Goal: Task Accomplishment & Management: Use online tool/utility

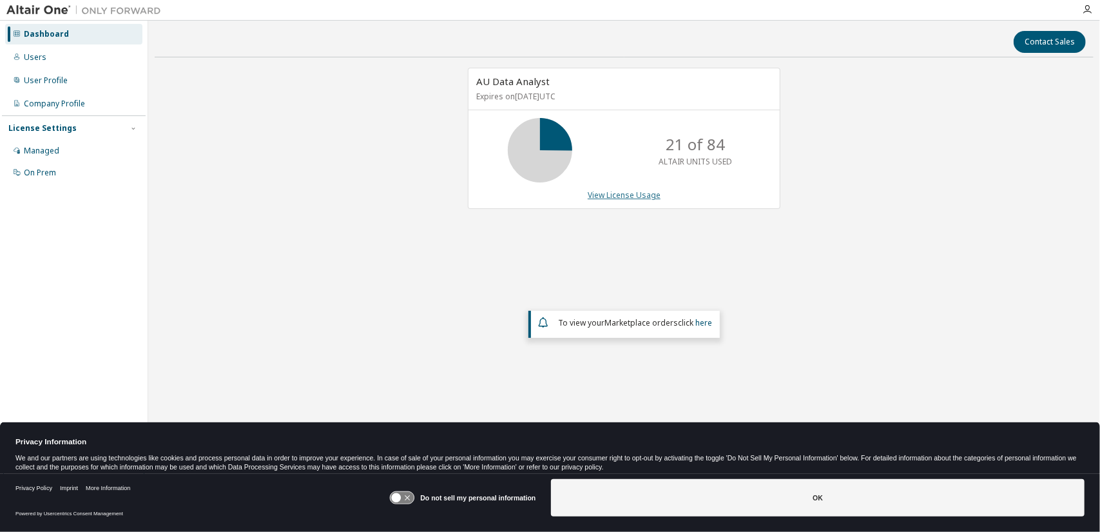
click at [615, 191] on link "View License Usage" at bounding box center [624, 194] width 73 height 11
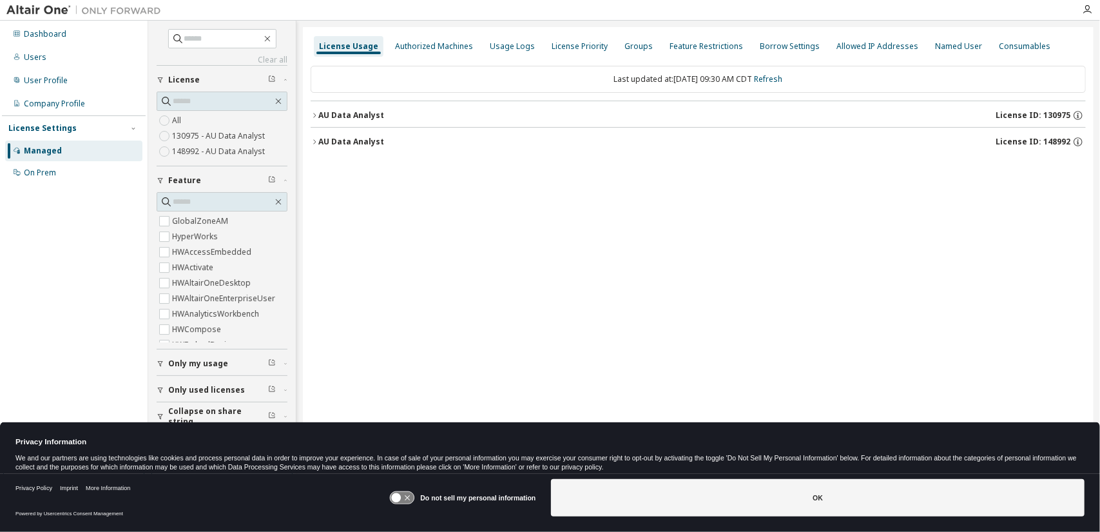
click at [352, 115] on div "AU Data Analyst" at bounding box center [351, 115] width 66 height 10
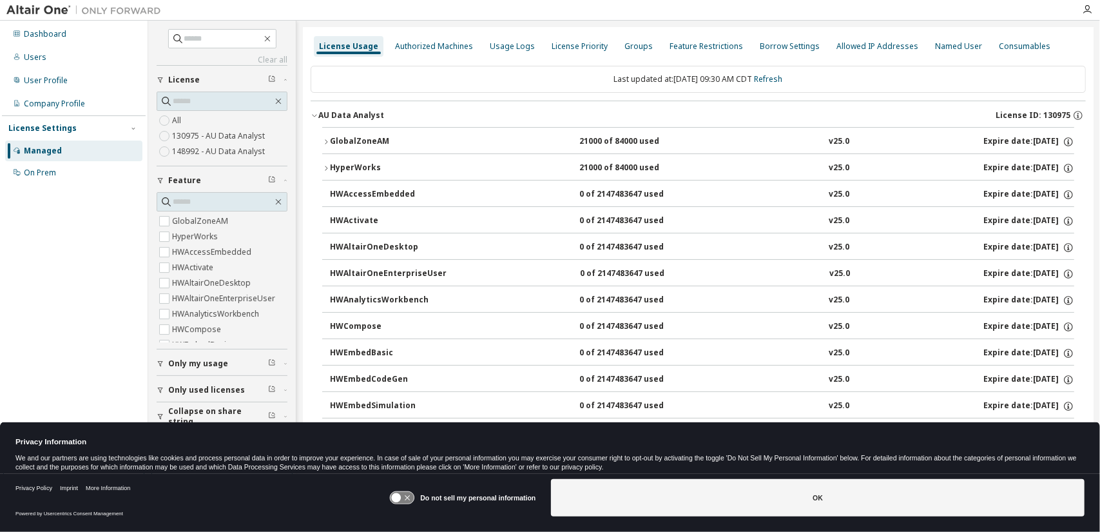
click at [359, 139] on div "GlobalZoneAM" at bounding box center [388, 142] width 116 height 12
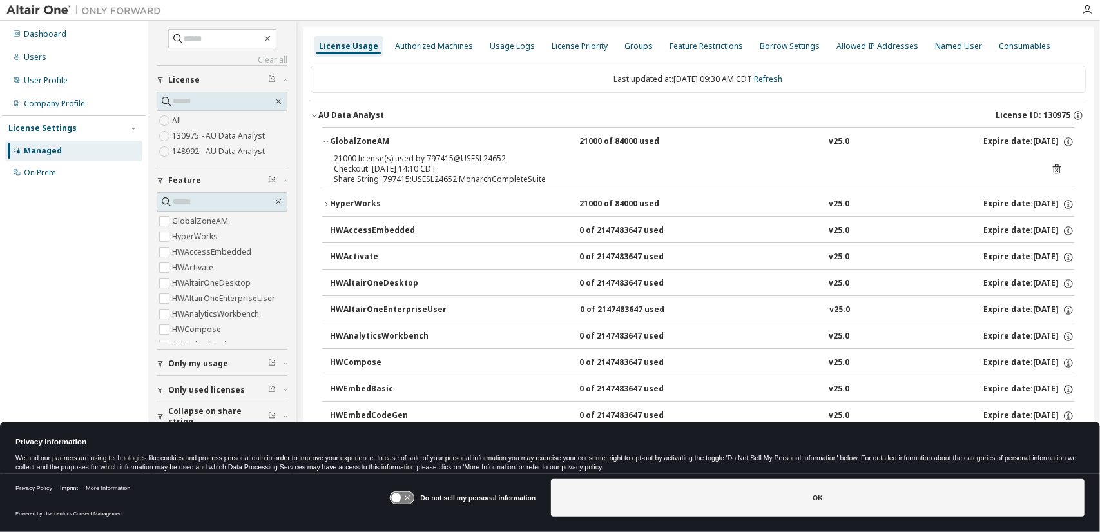
click at [367, 200] on div "HyperWorks" at bounding box center [388, 204] width 116 height 12
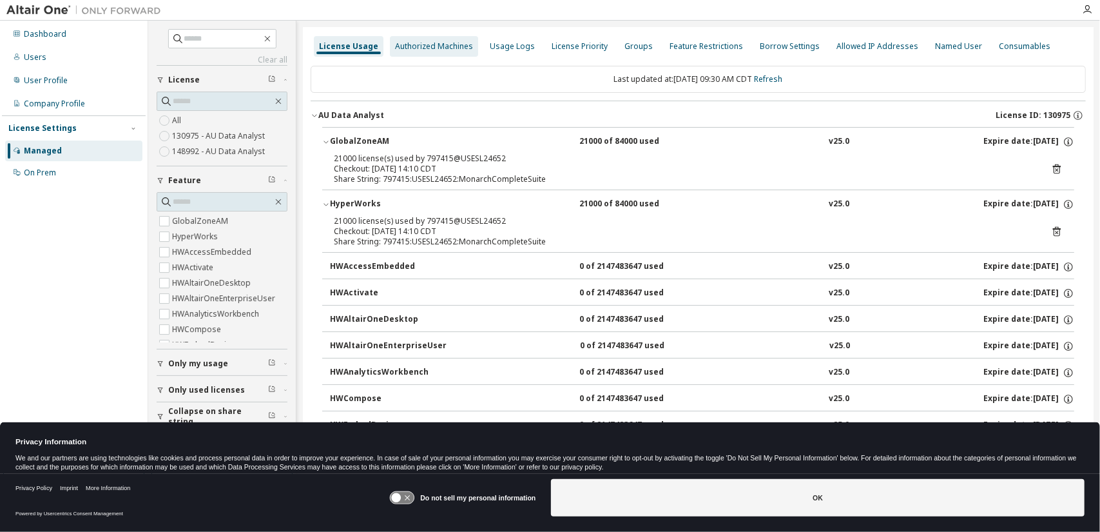
click at [441, 50] on div "Authorized Machines" at bounding box center [434, 46] width 78 height 10
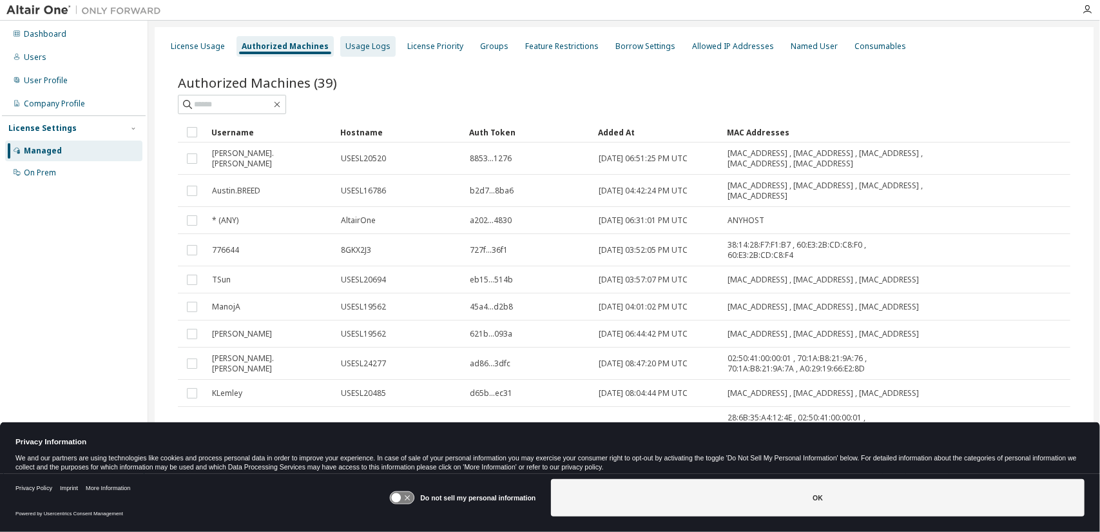
click at [340, 52] on div "Usage Logs" at bounding box center [367, 46] width 55 height 21
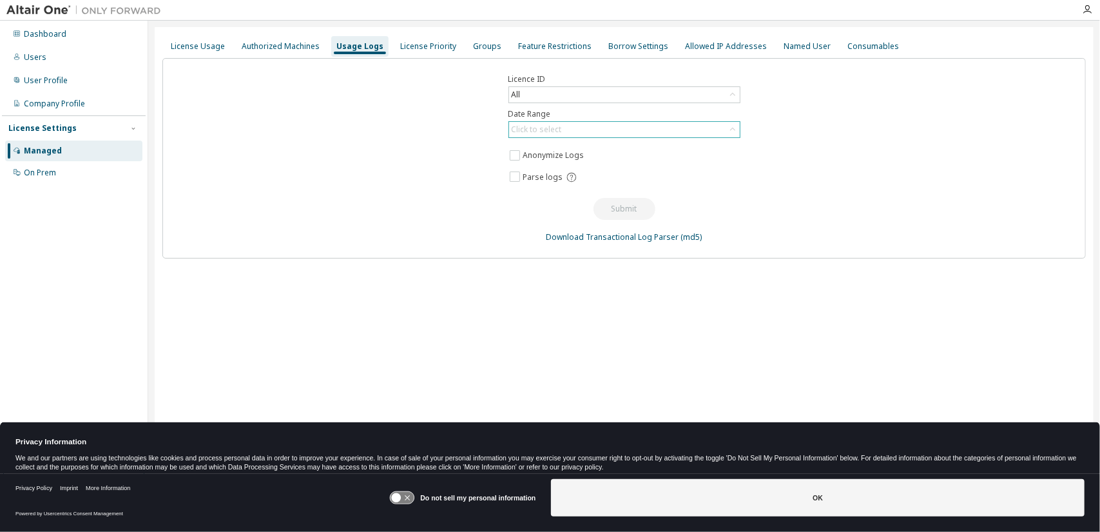
click at [545, 126] on div "Click to select" at bounding box center [537, 129] width 50 height 10
click at [556, 163] on li "Last 30 days" at bounding box center [623, 164] width 229 height 17
click at [612, 216] on button "Submit" at bounding box center [624, 209] width 62 height 22
click at [635, 205] on button "Submit" at bounding box center [624, 209] width 62 height 22
click at [740, 168] on div "Licence ID All Date Range Last 30 days Anonymize Logs Parse logs Submit Downloa…" at bounding box center [623, 158] width 923 height 200
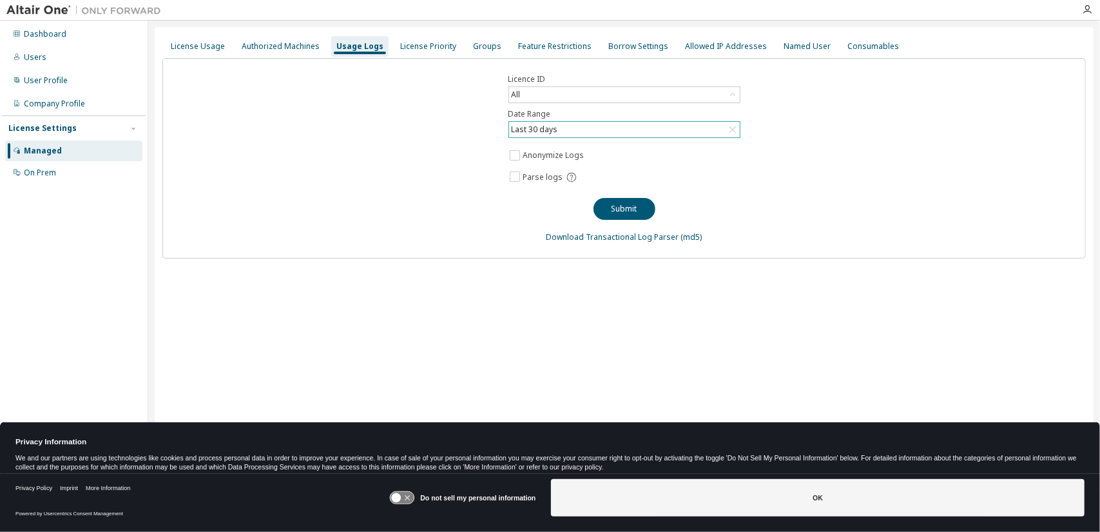
click at [484, 234] on div "Licence ID All Date Range Last 30 days Anonymize Logs Parse logs Submit Downloa…" at bounding box center [623, 158] width 923 height 200
click at [529, 86] on div "All" at bounding box center [624, 94] width 232 height 17
click at [530, 90] on div "All" at bounding box center [624, 94] width 231 height 15
click at [522, 223] on div "Licence ID All All 104866 - AU Data Analyst (Expired) 130975 - AU Data Analyst …" at bounding box center [623, 158] width 923 height 200
click at [606, 202] on button "Submit" at bounding box center [624, 209] width 62 height 22
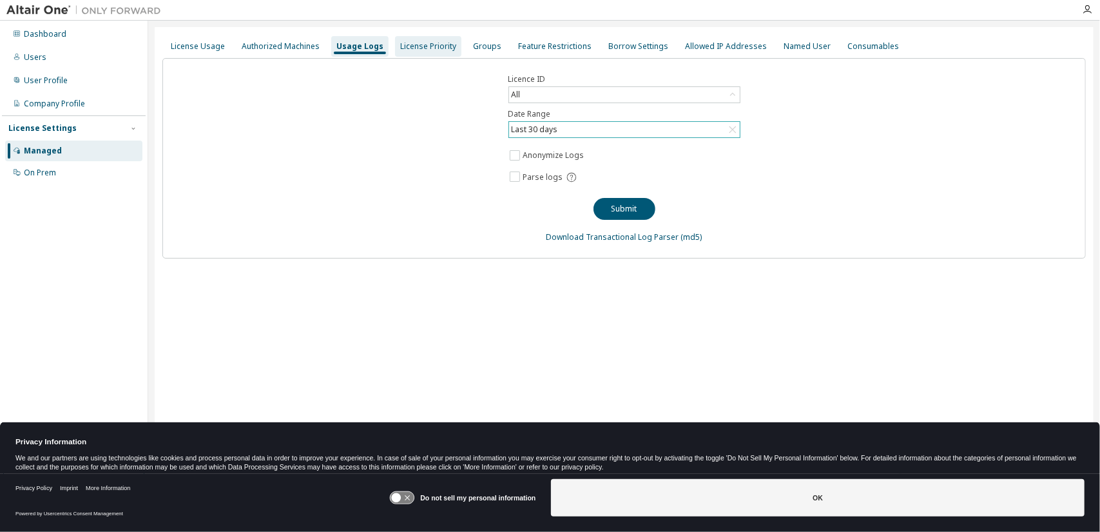
click at [427, 40] on div "License Priority" at bounding box center [428, 46] width 66 height 21
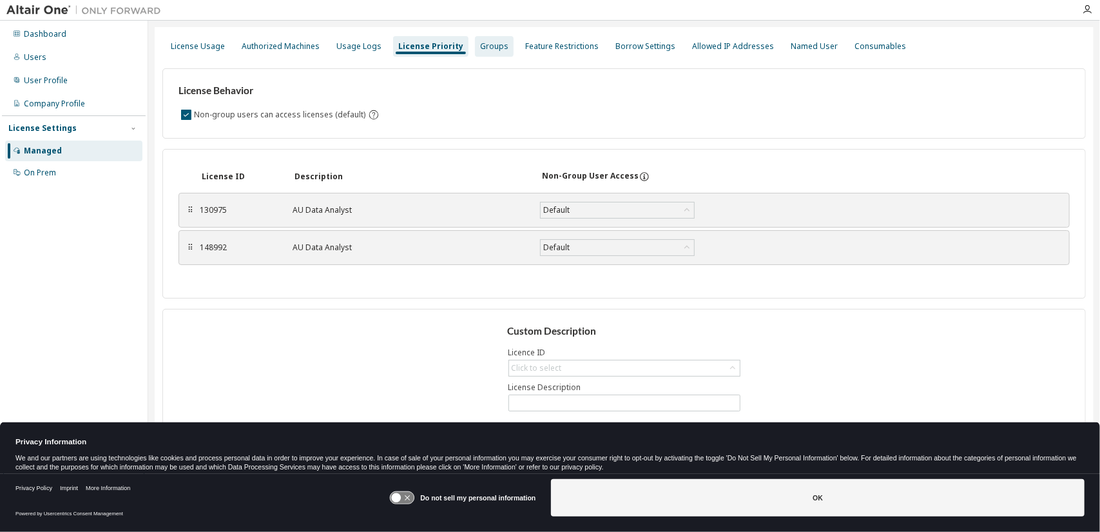
click at [475, 41] on div "Groups" at bounding box center [494, 46] width 39 height 21
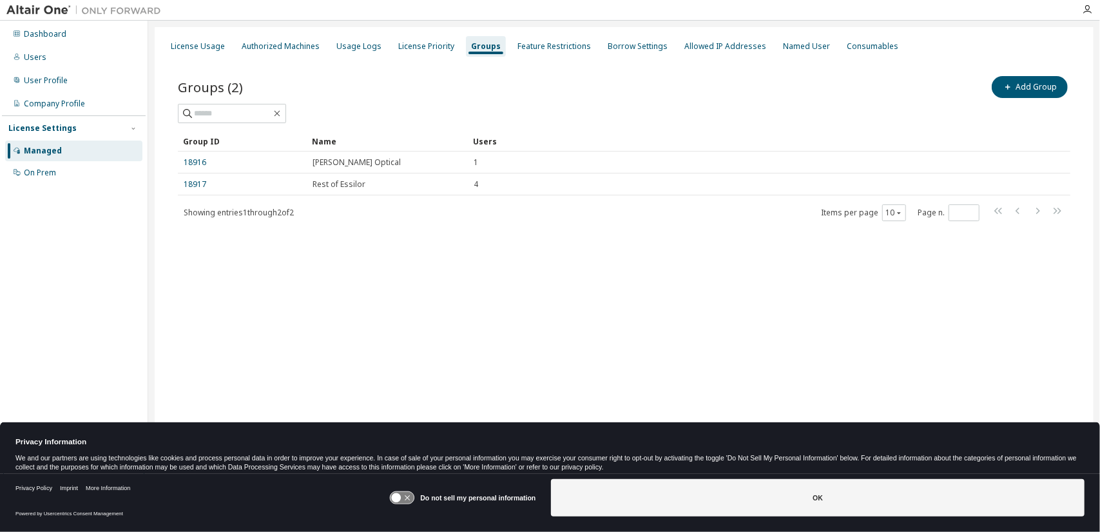
click at [392, 93] on div "Groups (2) Add Group" at bounding box center [624, 86] width 892 height 27
click at [402, 51] on div "License Priority" at bounding box center [426, 46] width 56 height 10
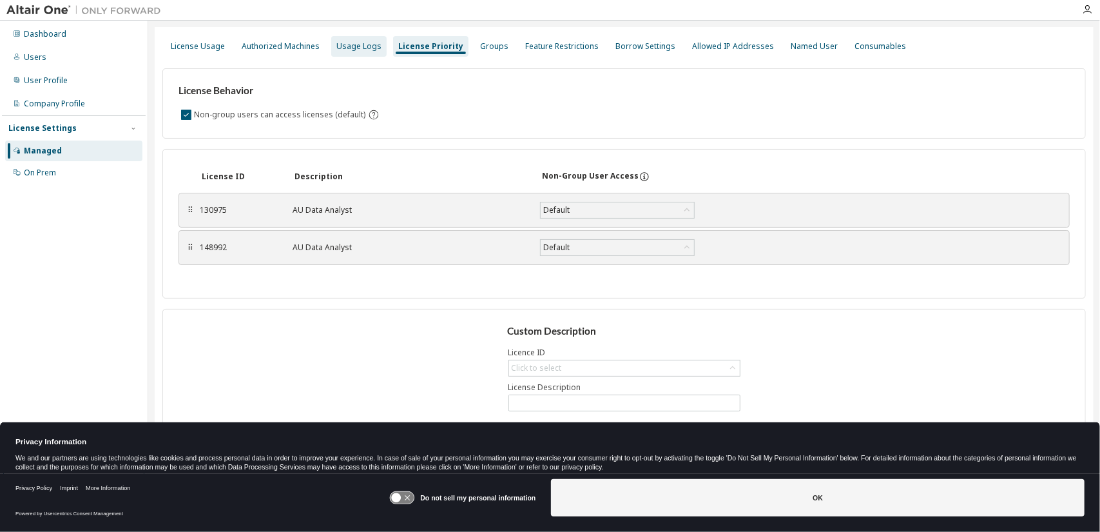
click at [365, 51] on div "Usage Logs" at bounding box center [358, 46] width 55 height 21
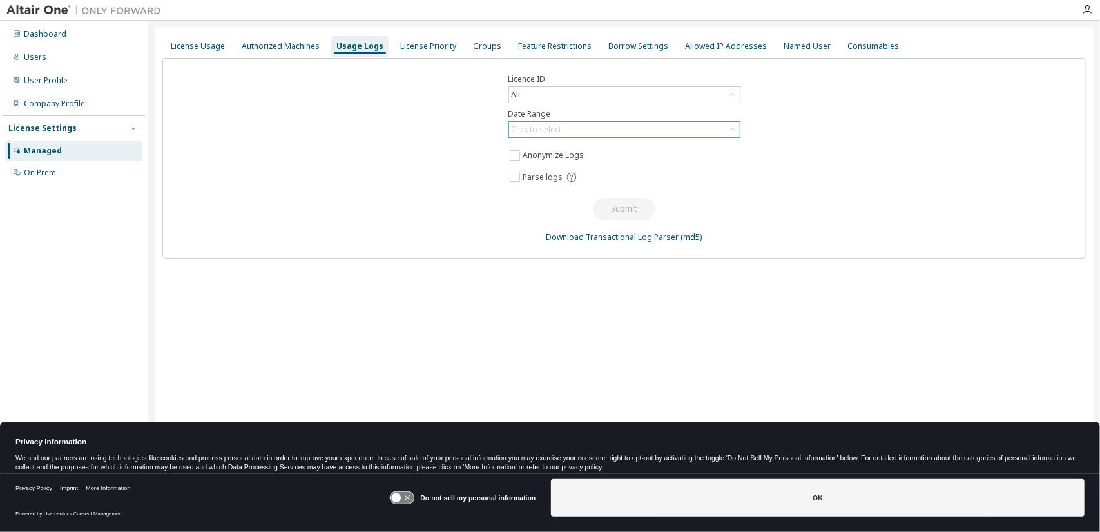
click at [544, 124] on div "Click to select" at bounding box center [537, 129] width 50 height 10
click at [574, 187] on li "Year to date" at bounding box center [623, 181] width 229 height 17
click at [613, 208] on button "Submit" at bounding box center [624, 209] width 62 height 22
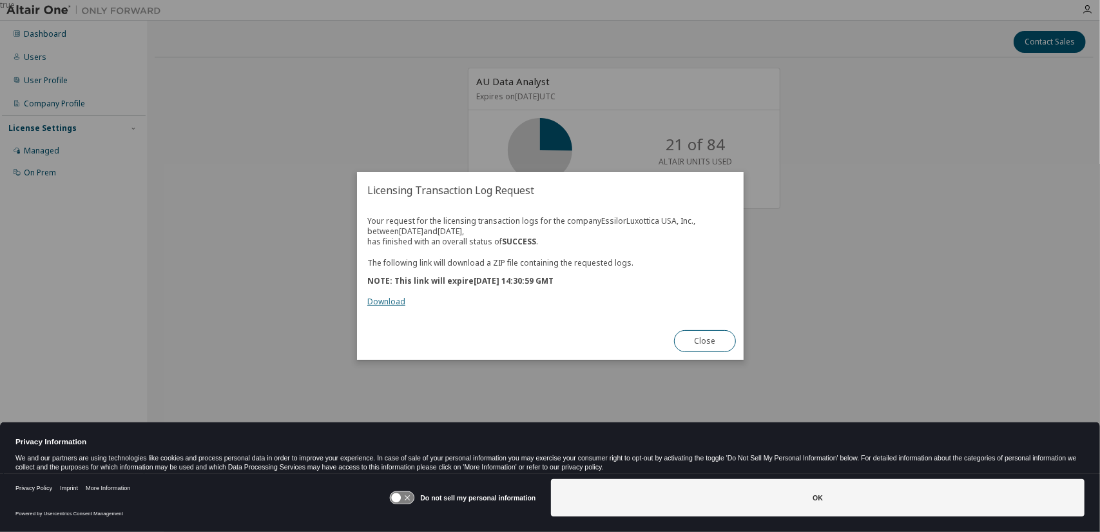
click at [392, 304] on link "Download" at bounding box center [386, 301] width 38 height 11
click at [370, 162] on div "true" at bounding box center [550, 266] width 1100 height 532
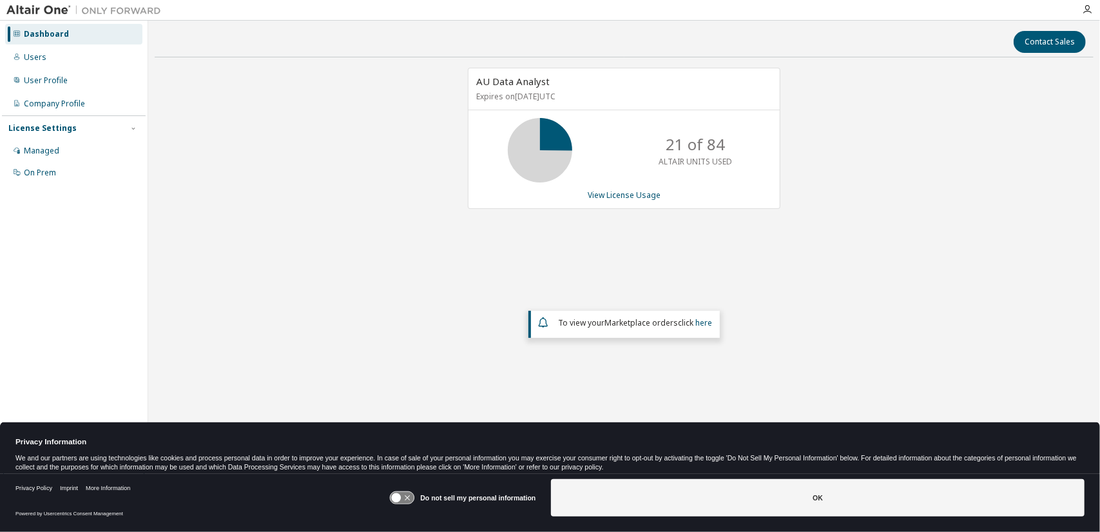
click at [379, 126] on div "AU Data Analyst Expires on [DATE] UTC 21 of 84 ALTAIR UNITS USED View License U…" at bounding box center [624, 240] width 939 height 345
click at [15, 60] on icon at bounding box center [17, 57] width 8 height 8
